Goal: Task Accomplishment & Management: Manage account settings

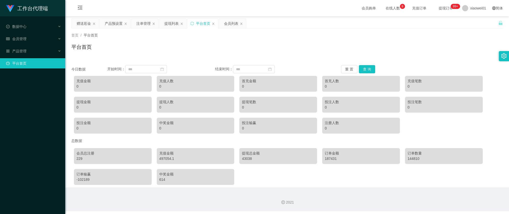
click at [86, 27] on div "赠送彩金" at bounding box center [84, 24] width 14 height 10
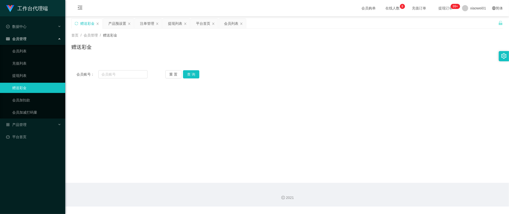
click at [126, 79] on div "会员账号： 重 置 查 询 会员账号 会员姓名 账号余额 操作类型 彩金加款 彩金扣款 金额 确 定" at bounding box center [287, 74] width 432 height 18
click at [128, 74] on input "text" at bounding box center [122, 74] width 49 height 8
paste input "cckeong79"
type input "cckeong79"
click at [194, 74] on button "查 询" at bounding box center [191, 74] width 16 height 8
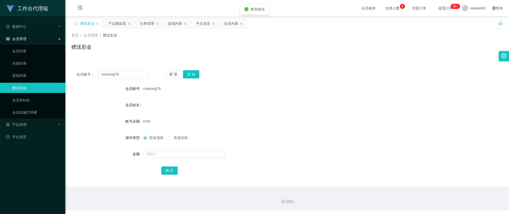
click at [180, 158] on div at bounding box center [269, 154] width 252 height 10
click at [181, 154] on input "text" at bounding box center [184, 154] width 82 height 8
type input "30"
click at [165, 172] on button "确 定" at bounding box center [169, 170] width 16 height 8
click at [324, 98] on form "会员账号 cckeong79 会员姓名 账号余额 30.00 操作类型 彩金加款 彩金扣款 金额 确 定" at bounding box center [287, 129] width 432 height 92
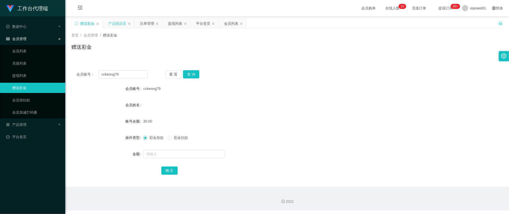
click at [124, 25] on div "产品预设置" at bounding box center [117, 24] width 18 height 10
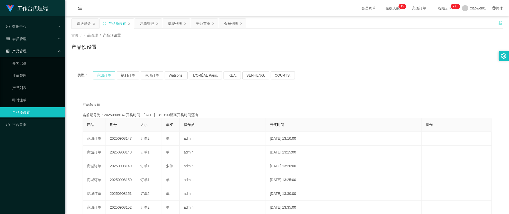
click at [107, 73] on button "商城订单" at bounding box center [104, 75] width 22 height 8
click at [128, 74] on button "福利订单" at bounding box center [128, 75] width 22 height 8
click at [110, 75] on button "商城订单" at bounding box center [104, 75] width 22 height 8
click at [174, 23] on div "提现列表" at bounding box center [175, 24] width 14 height 10
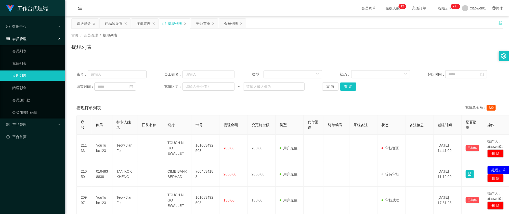
click at [281, 53] on div "提现列表" at bounding box center [287, 49] width 432 height 12
click at [139, 24] on div "注单管理" at bounding box center [143, 24] width 14 height 10
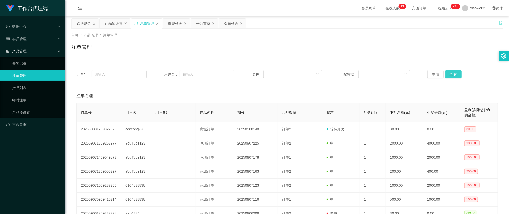
click at [453, 74] on button "查 询" at bounding box center [454, 74] width 16 height 8
click at [111, 20] on div "产品预设置" at bounding box center [114, 24] width 18 height 10
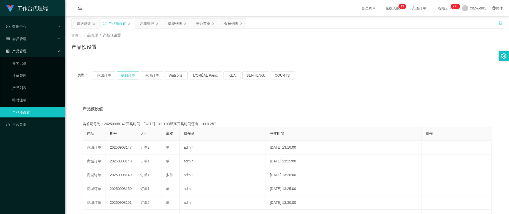
click at [127, 77] on button "福利订单" at bounding box center [128, 75] width 22 height 8
click at [105, 74] on button "商城订单" at bounding box center [104, 75] width 22 height 8
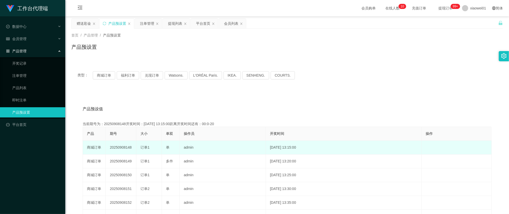
click at [126, 145] on td "20250908148" at bounding box center [121, 148] width 31 height 14
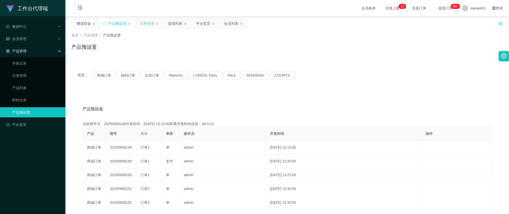
click at [151, 27] on div "注单管理" at bounding box center [147, 24] width 14 height 10
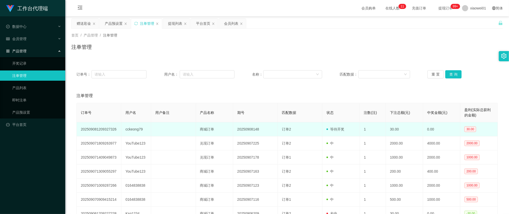
click at [132, 131] on td "cckeong79" at bounding box center [136, 129] width 30 height 14
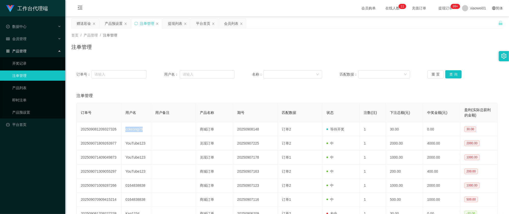
copy td "cckeong79"
click at [84, 25] on div "赠送彩金" at bounding box center [84, 24] width 14 height 10
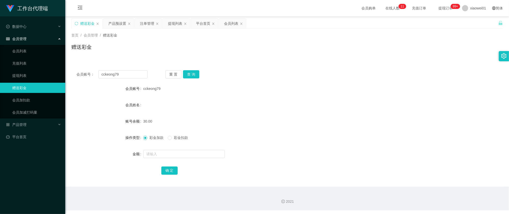
click at [133, 80] on div "会员账号： cckeong79 重 置 查 询 会员账号 cckeong79 会员姓名 账号余额 30.00 操作类型 彩金加款 彩金扣款 金额 确 定" at bounding box center [287, 125] width 432 height 121
drag, startPoint x: 133, startPoint y: 76, endPoint x: 26, endPoint y: 61, distance: 108.1
click at [26, 61] on section "工作台代理端 数据中心 会员管理 会员列表 充值列表 提现列表 赠送彩金 会员加扣款 会员加减打码量 产品管理 开奖记录 注单管理 产品列表 即时注单 产品预…" at bounding box center [254, 105] width 509 height 210
click at [193, 73] on button "查 询" at bounding box center [191, 74] width 16 height 8
click at [181, 154] on input "text" at bounding box center [184, 154] width 82 height 8
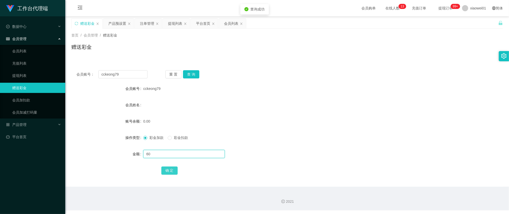
type input "60"
click at [173, 168] on button "确 定" at bounding box center [169, 170] width 16 height 8
click at [271, 136] on div "彩金加款 彩金扣款" at bounding box center [269, 137] width 252 height 10
click at [169, 26] on div "提现列表" at bounding box center [175, 24] width 14 height 10
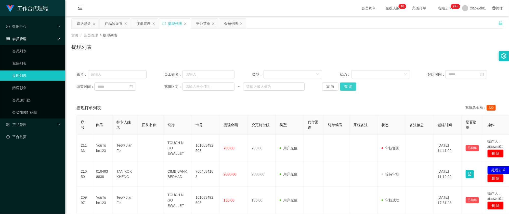
click at [351, 88] on button "查 询" at bounding box center [348, 86] width 16 height 8
click at [169, 24] on div "提现列表" at bounding box center [175, 24] width 14 height 10
click at [350, 89] on button "查 询" at bounding box center [348, 86] width 16 height 8
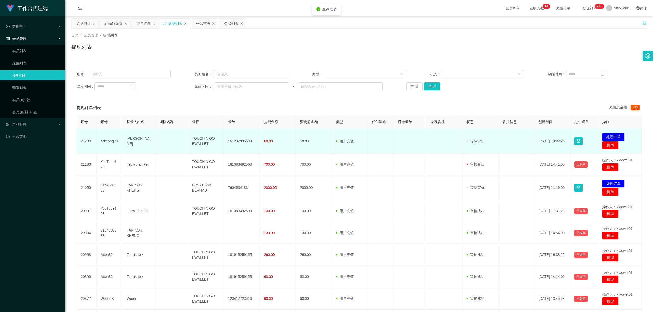
click at [242, 143] on td "161202906693" at bounding box center [242, 141] width 36 height 25
drag, startPoint x: 242, startPoint y: 143, endPoint x: 480, endPoint y: 129, distance: 238.4
click at [242, 143] on td "161202906693" at bounding box center [242, 141] width 36 height 25
copy td "161202906693"
click at [509, 137] on button "处理订单" at bounding box center [613, 137] width 22 height 8
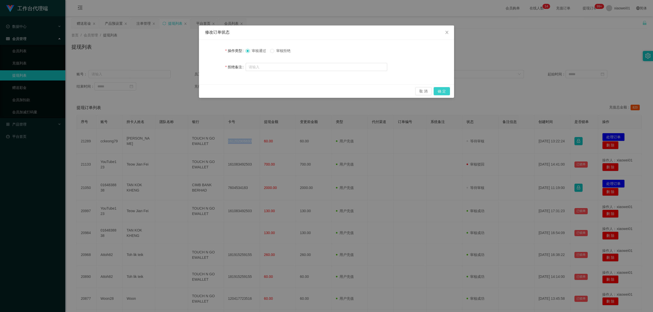
drag, startPoint x: 445, startPoint y: 91, endPoint x: 444, endPoint y: 93, distance: 2.7
click at [444, 91] on button "确 定" at bounding box center [442, 91] width 16 height 8
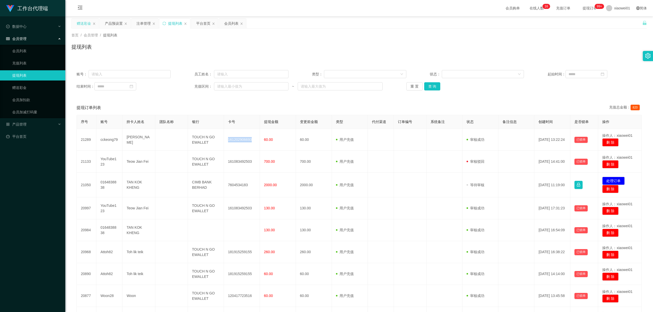
click at [92, 21] on div "赠送彩金" at bounding box center [85, 24] width 27 height 10
click at [83, 22] on div "赠送彩金" at bounding box center [84, 24] width 14 height 10
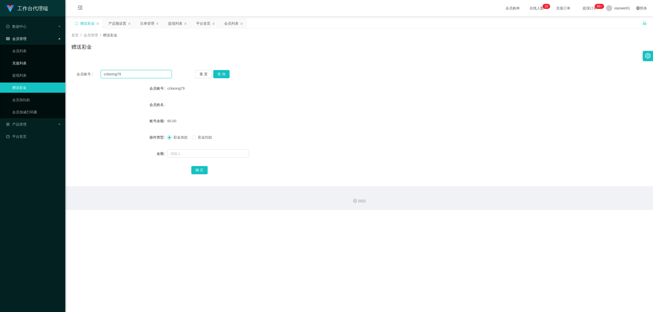
drag, startPoint x: 134, startPoint y: 71, endPoint x: 48, endPoint y: 66, distance: 85.8
click at [48, 66] on section "工作台代理端 数据中心 会员管理 会员列表 充值列表 提现列表 赠送彩金 会员加扣款 会员加减打码量 产品管理 开奖记录 注单管理 产品列表 即时注单 产品预…" at bounding box center [326, 105] width 653 height 210
paste input "ss5110"
type input "ss5110"
click at [220, 76] on button "查 询" at bounding box center [221, 74] width 16 height 8
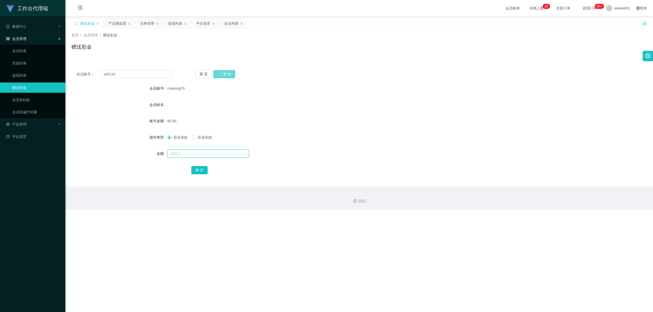
click at [194, 157] on input "text" at bounding box center [208, 154] width 82 height 8
click at [195, 154] on input "text" at bounding box center [208, 154] width 82 height 8
click at [217, 71] on div "重 置 查 询" at bounding box center [242, 74] width 95 height 8
click at [226, 72] on div "重 置 查 询" at bounding box center [242, 74] width 95 height 8
click at [225, 74] on div "重 置 查 询" at bounding box center [242, 74] width 95 height 8
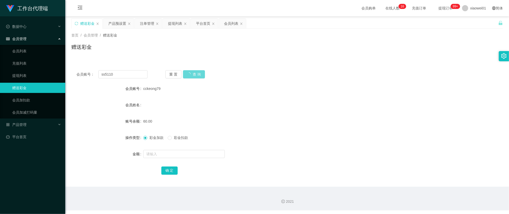
click at [189, 74] on div "重 置 查 询" at bounding box center [201, 74] width 71 height 8
click at [156, 156] on input "text" at bounding box center [184, 154] width 82 height 8
type input "30"
click at [172, 170] on button "确 定" at bounding box center [169, 170] width 16 height 8
click at [169, 172] on button "确 定" at bounding box center [169, 170] width 16 height 8
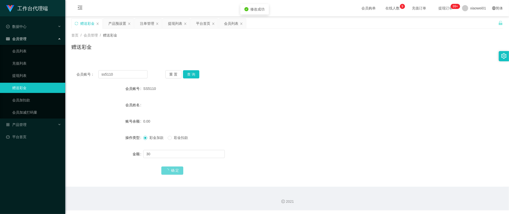
click at [168, 166] on div "确 定" at bounding box center [287, 170] width 252 height 10
click at [174, 168] on span "确 定" at bounding box center [172, 170] width 22 height 4
click at [343, 107] on div "会员姓名" at bounding box center [287, 105] width 432 height 10
click at [179, 135] on span "彩金扣款" at bounding box center [181, 137] width 18 height 4
drag, startPoint x: 165, startPoint y: 159, endPoint x: 166, endPoint y: 154, distance: 5.5
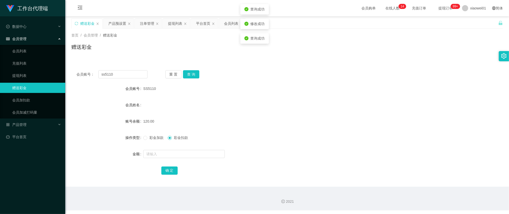
click at [165, 159] on form "会员账号 SS5110 会员姓名 账号余额 120.00 操作类型 彩金加款 彩金扣款 金额 确 定" at bounding box center [287, 129] width 432 height 92
click at [166, 154] on input "text" at bounding box center [184, 154] width 82 height 8
type input "90"
click at [171, 169] on button "确 定" at bounding box center [169, 170] width 16 height 8
click at [313, 112] on form "会员账号 SS5110 会员姓名 账号余额 120.00 操作类型 彩金加款 彩金扣款 金额 90 确 定" at bounding box center [287, 129] width 432 height 92
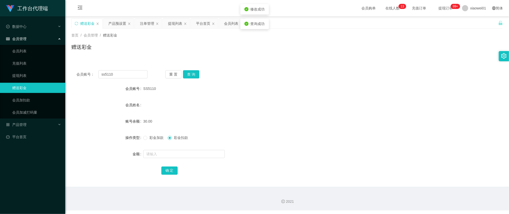
click at [317, 106] on div "会员姓名" at bounding box center [287, 105] width 432 height 10
click at [144, 140] on label "彩金加款" at bounding box center [154, 137] width 22 height 5
click at [366, 95] on form "会员账号 SS5110 会员姓名 账号余额 30.00 操作类型 彩金加款 彩金扣款 金额 确 定" at bounding box center [287, 129] width 432 height 92
drag, startPoint x: 148, startPoint y: 24, endPoint x: 115, endPoint y: 29, distance: 34.1
click at [115, 30] on div "关闭左侧 关闭右侧 关闭其它 刷新页面 赠送彩金 产品预设置 注单管理 提现列表 平台首页 会员列表 首页 / 会员管理 / 赠送彩金 / 赠送彩金 会员账号…" at bounding box center [287, 102] width 432 height 168
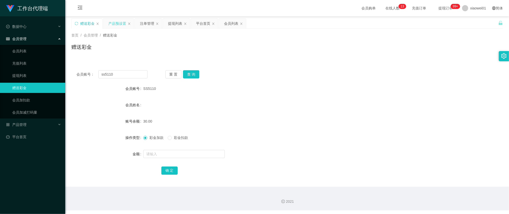
click at [117, 24] on div "产品预设置" at bounding box center [117, 24] width 18 height 10
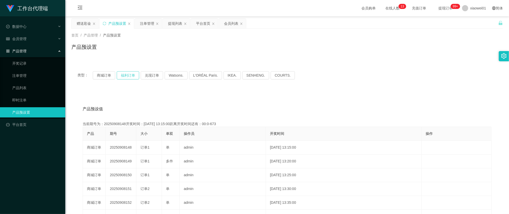
click at [128, 78] on button "福利订单" at bounding box center [128, 75] width 22 height 8
click at [110, 74] on button "商城订单" at bounding box center [104, 75] width 22 height 8
click at [108, 77] on button "商城订单" at bounding box center [104, 75] width 22 height 8
click at [77, 16] on main "关闭左侧 关闭右侧 关闭其它 刷新页面 赠送彩金 产品预设置 注单管理 提现列表 平台首页 会员列表 首页 / 产品管理 / 产品预设置 / 产品预设置 类型…" at bounding box center [287, 158] width 444 height 284
click at [80, 19] on div "赠送彩金" at bounding box center [84, 24] width 14 height 10
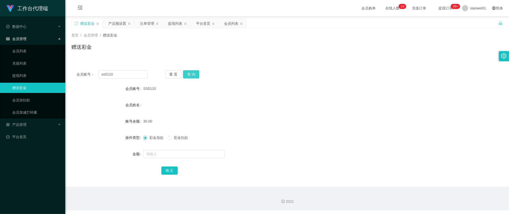
click at [187, 74] on button "查 询" at bounding box center [191, 74] width 16 height 8
click at [255, 111] on form "会员账号 SS5110 会员姓名 账号余额 0.00 操作类型 彩金加款 彩金扣款 金额 确 定" at bounding box center [287, 129] width 432 height 92
